Goal: Task Accomplishment & Management: Manage account settings

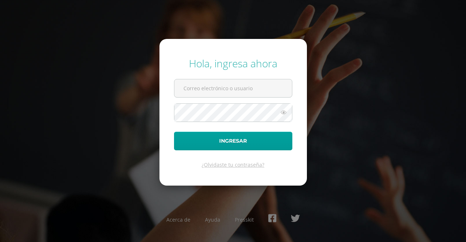
click at [283, 164] on div "¿Olvidaste tu contraseña?" at bounding box center [233, 164] width 118 height 7
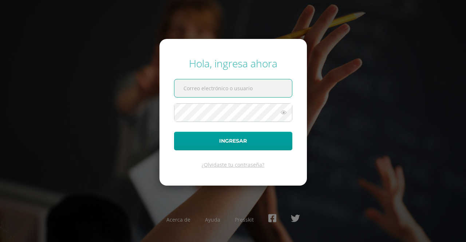
click at [212, 90] on input "text" at bounding box center [233, 88] width 118 height 18
type input "rosalescastillojm@gmail.com"
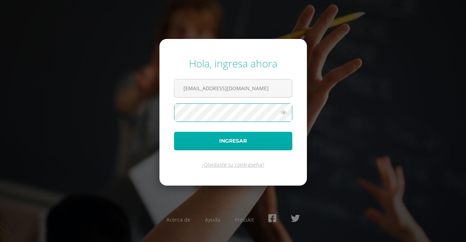
click at [250, 132] on form "Hola, ingresa ahora rosalescastillojm@gmail.com Ingresar ¿Olvidaste tu contrase…" at bounding box center [232, 112] width 147 height 146
click at [226, 147] on button "Ingresar" at bounding box center [233, 141] width 118 height 19
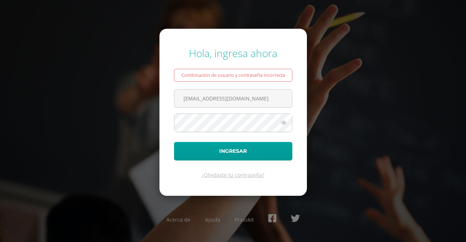
click at [283, 124] on icon at bounding box center [283, 122] width 9 height 9
click at [283, 124] on icon at bounding box center [283, 122] width 10 height 9
click at [245, 177] on link "¿Olvidaste tu contraseña?" at bounding box center [233, 174] width 63 height 7
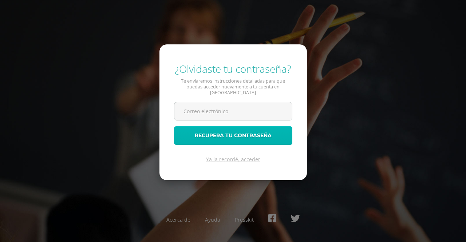
click at [250, 137] on button "Recupera tu contraseña" at bounding box center [233, 135] width 118 height 19
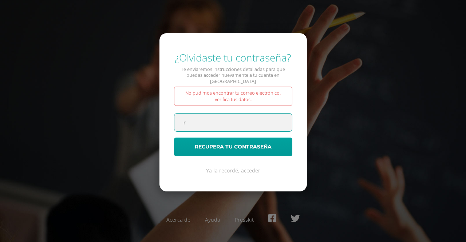
type input "[EMAIL_ADDRESS][DOMAIN_NAME]"
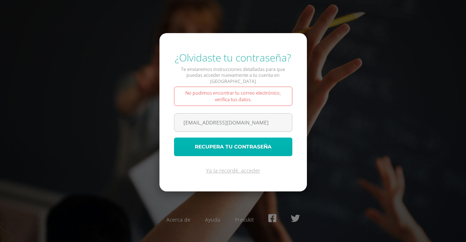
click at [239, 148] on button "Recupera tu contraseña" at bounding box center [233, 147] width 118 height 19
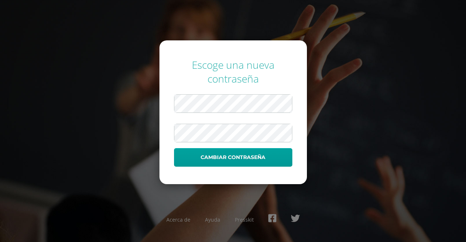
click at [278, 173] on form "Escoge una nueva contraseña Cambiar contraseña" at bounding box center [232, 112] width 147 height 144
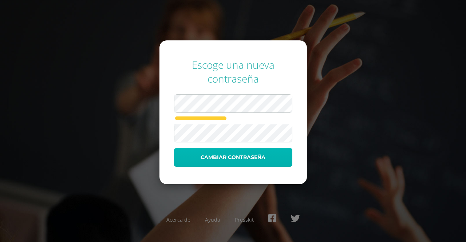
click at [237, 154] on button "Cambiar contraseña" at bounding box center [233, 157] width 118 height 19
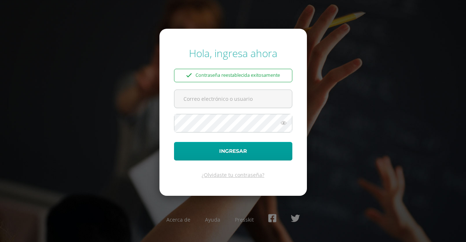
click at [402, 115] on div "Hola, ingresa ahora Contraseña reestablecida exitosamente Ingresar ¿Olvidaste t…" at bounding box center [233, 120] width 466 height 161
click at [221, 100] on input "text" at bounding box center [233, 99] width 118 height 18
type input "[EMAIL_ADDRESS][DOMAIN_NAME]"
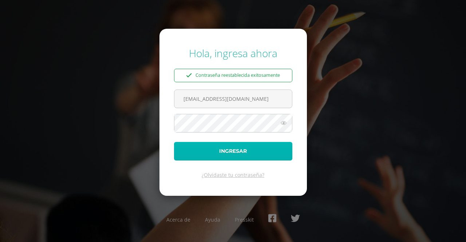
click at [230, 153] on button "Ingresar" at bounding box center [233, 151] width 118 height 19
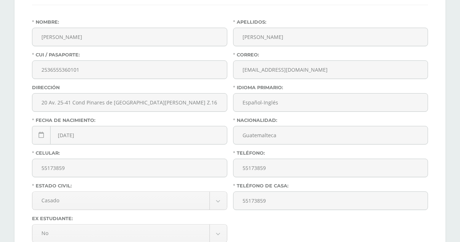
scroll to position [177, 0]
drag, startPoint x: 458, startPoint y: 103, endPoint x: 463, endPoint y: 120, distance: 18.5
click at [460, 120] on html "Hola José Mauricio, bienvenido a Edoo! Antes de continuar Actualiza tu Informac…" at bounding box center [230, 80] width 460 height 515
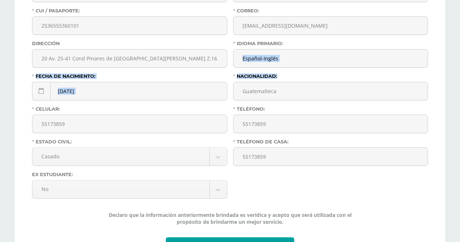
scroll to position [274, 0]
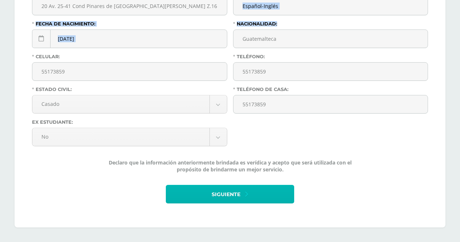
click at [234, 196] on span "Siguiente" at bounding box center [226, 195] width 29 height 18
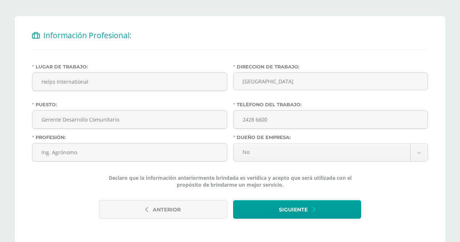
scroll to position [148, 0]
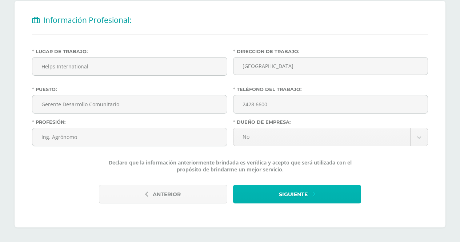
click at [317, 188] on button "Siguiente" at bounding box center [297, 194] width 128 height 19
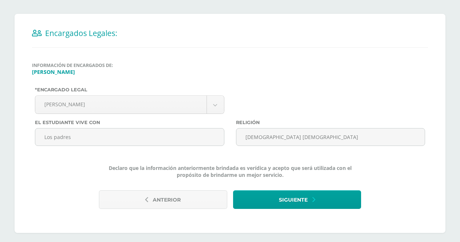
scroll to position [140, 0]
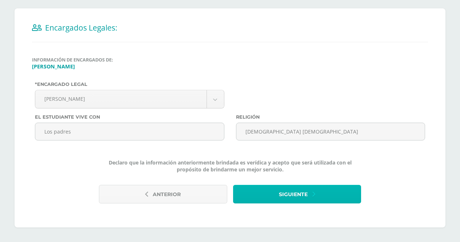
click at [293, 192] on span "Siguiente" at bounding box center [293, 195] width 29 height 18
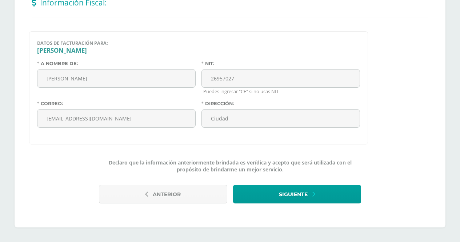
scroll to position [165, 0]
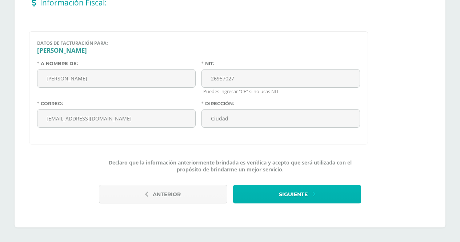
click at [345, 191] on button "Siguiente" at bounding box center [297, 194] width 128 height 19
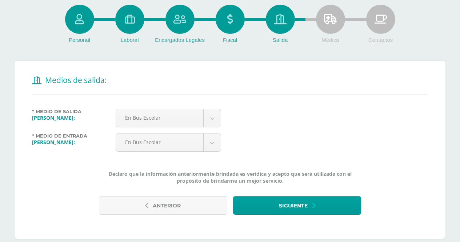
scroll to position [98, 0]
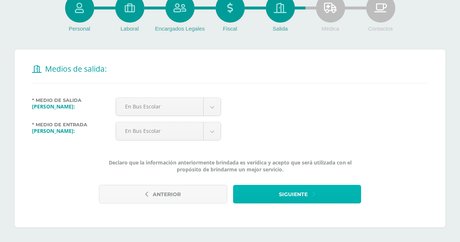
click at [291, 199] on span "Siguiente" at bounding box center [293, 195] width 29 height 18
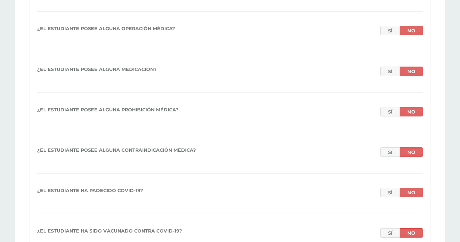
scroll to position [818, 0]
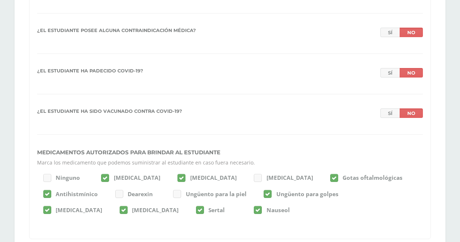
drag, startPoint x: 460, startPoint y: 187, endPoint x: 458, endPoint y: 213, distance: 25.2
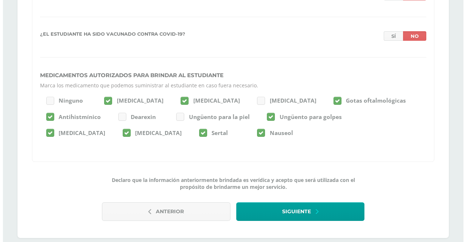
scroll to position [914, 0]
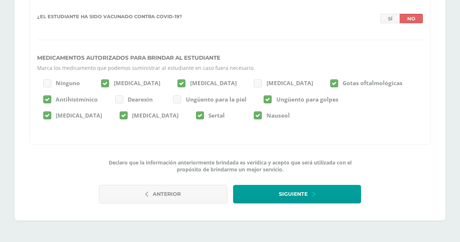
drag, startPoint x: 458, startPoint y: 205, endPoint x: 466, endPoint y: 253, distance: 49.3
click at [409, 170] on div "Declaro que la información anteriormente brindada es verídica y acepto que será…" at bounding box center [230, 168] width 402 height 19
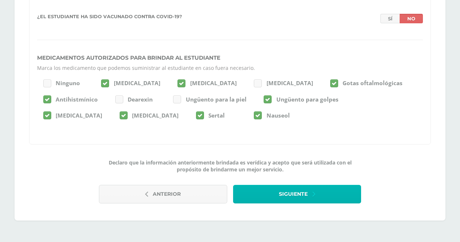
click at [308, 194] on button "Siguiente" at bounding box center [297, 194] width 128 height 19
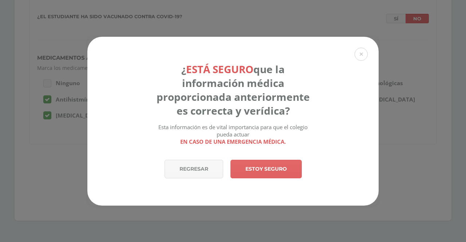
click at [308, 194] on div "Regresar Estoy seguro" at bounding box center [232, 183] width 291 height 46
click at [284, 168] on link "Estoy seguro" at bounding box center [265, 169] width 71 height 19
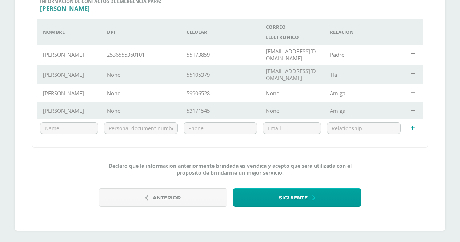
scroll to position [238, 0]
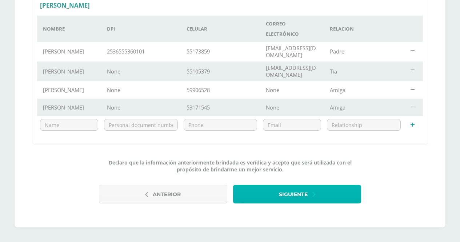
click at [281, 196] on span "Siguiente" at bounding box center [293, 195] width 29 height 18
click at [279, 195] on span "Siguiente" at bounding box center [293, 195] width 29 height 18
click at [304, 190] on span "Siguiente" at bounding box center [293, 195] width 29 height 18
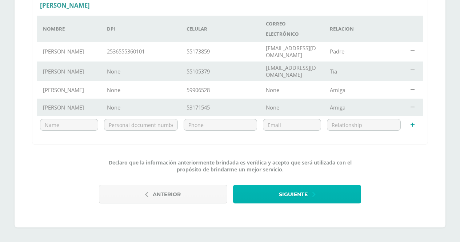
click at [320, 196] on button "Siguiente" at bounding box center [297, 194] width 128 height 19
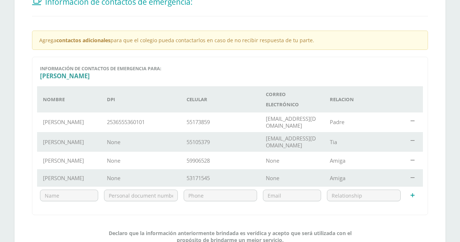
scroll to position [162, 0]
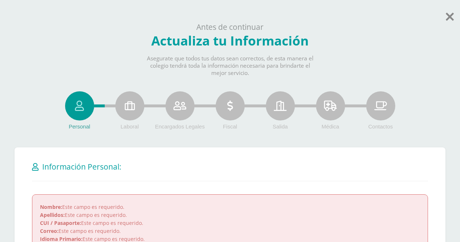
click at [449, 17] on icon at bounding box center [450, 16] width 8 height 13
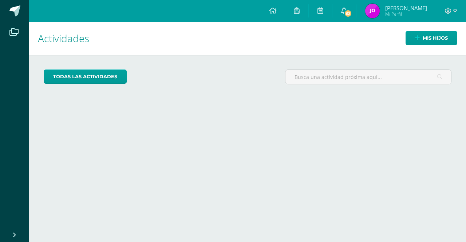
drag, startPoint x: 0, startPoint y: 0, endPoint x: 449, endPoint y: 17, distance: 449.1
click at [449, 17] on div at bounding box center [451, 11] width 30 height 22
click at [455, 9] on icon at bounding box center [455, 11] width 4 height 7
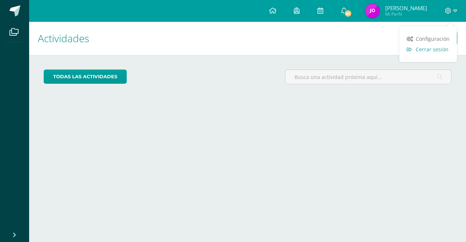
click at [446, 54] on link "Cerrar sesión" at bounding box center [428, 49] width 58 height 11
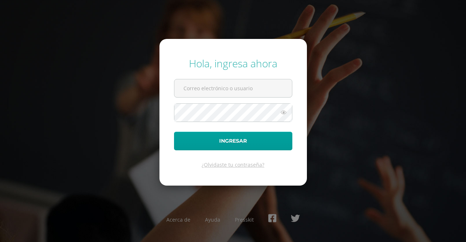
drag, startPoint x: 0, startPoint y: 0, endPoint x: 435, endPoint y: 48, distance: 437.6
click at [435, 48] on div "Hola, ingresa ahora Ingresar ¿Olvidaste tu contraseña? Acerca de Ayuda Presskit" at bounding box center [233, 121] width 472 height 242
